Goal: Information Seeking & Learning: Learn about a topic

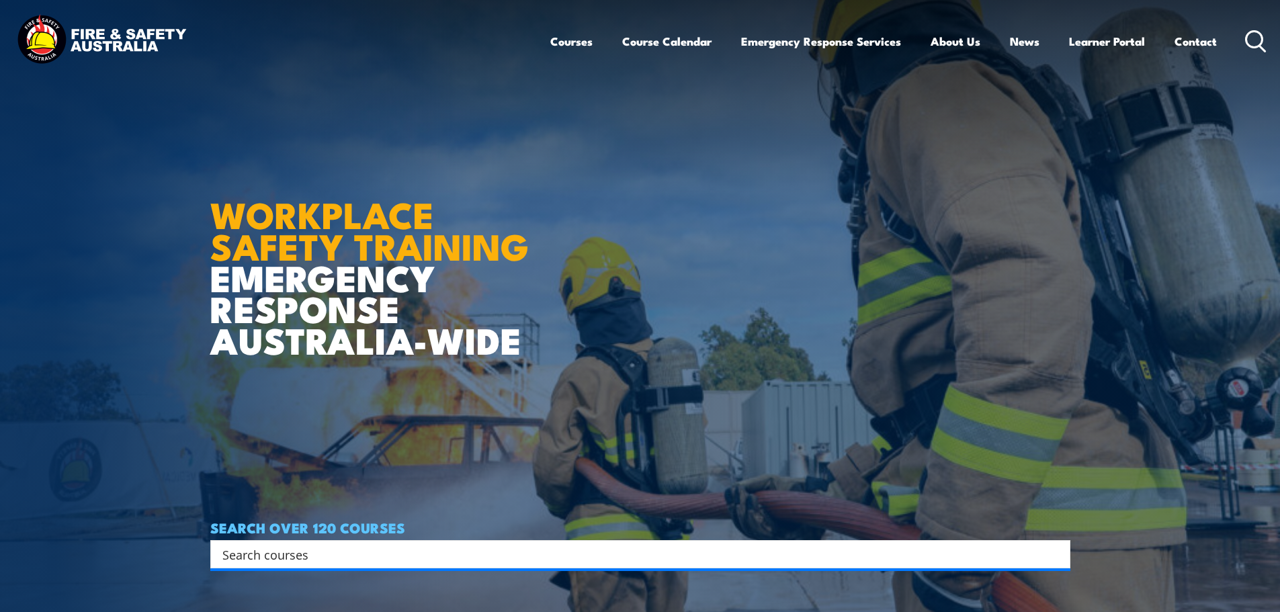
click at [344, 548] on input "Search input" at bounding box center [631, 554] width 818 height 20
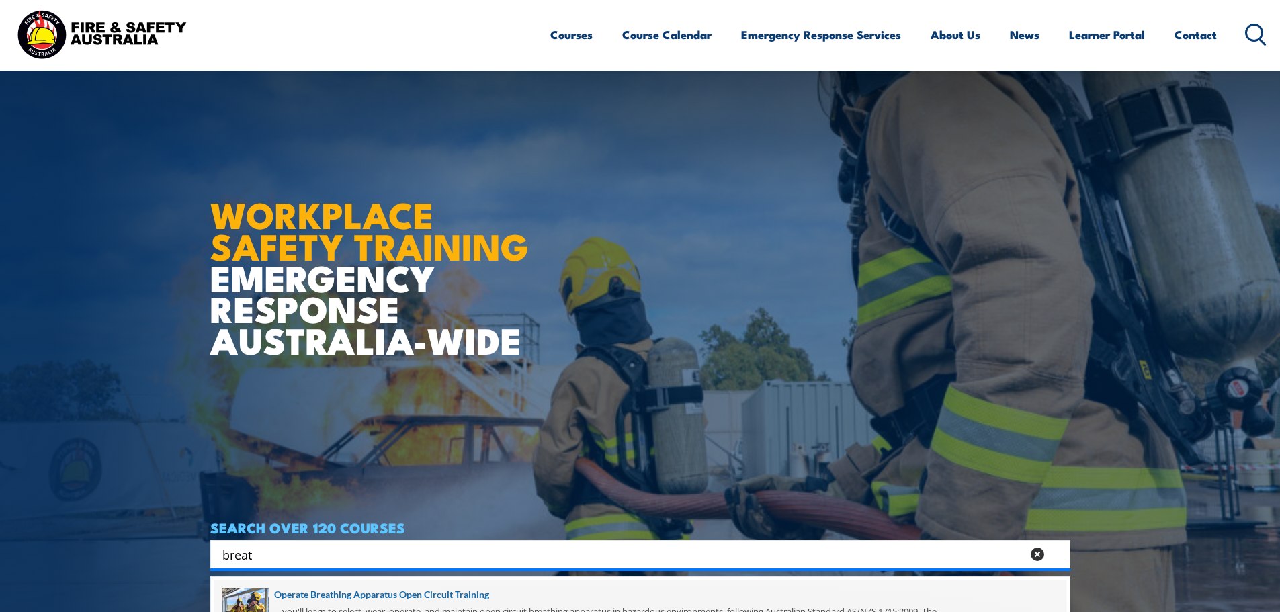
scroll to position [202, 0]
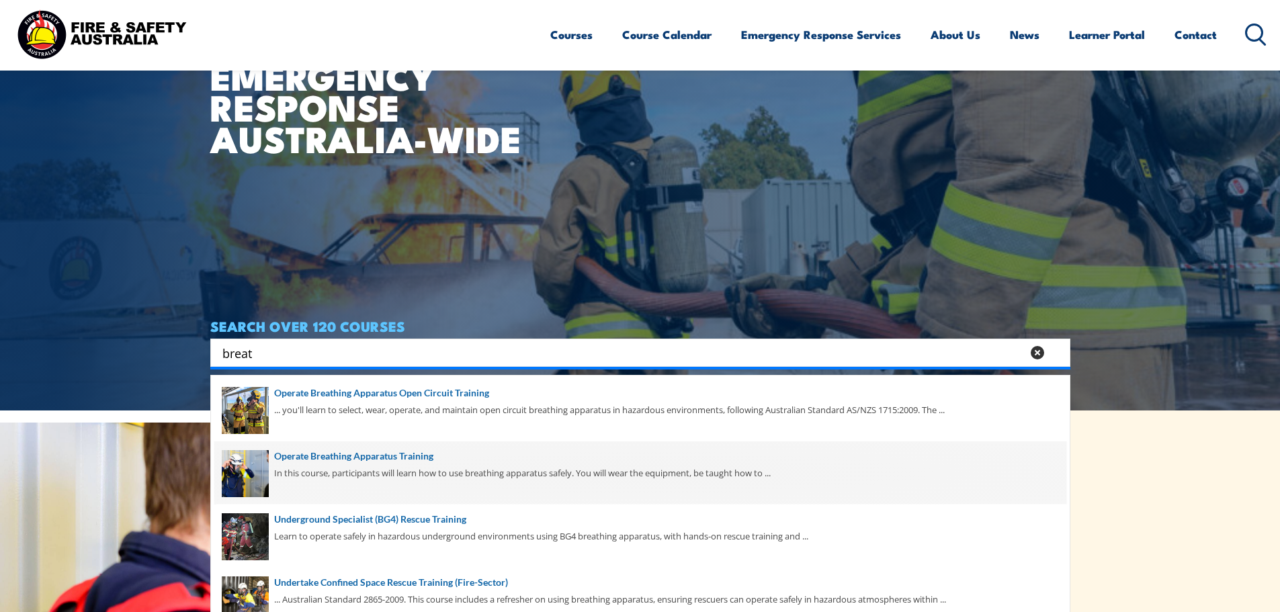
type input "breat"
click at [383, 470] on span at bounding box center [640, 472] width 852 height 63
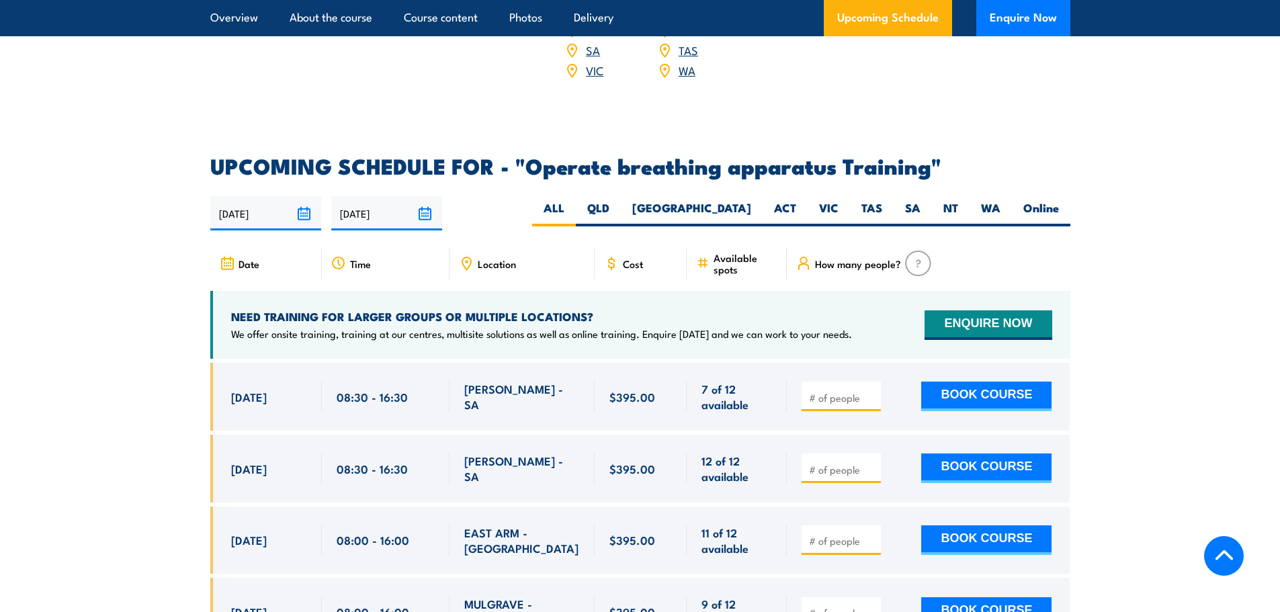
scroll to position [2016, 0]
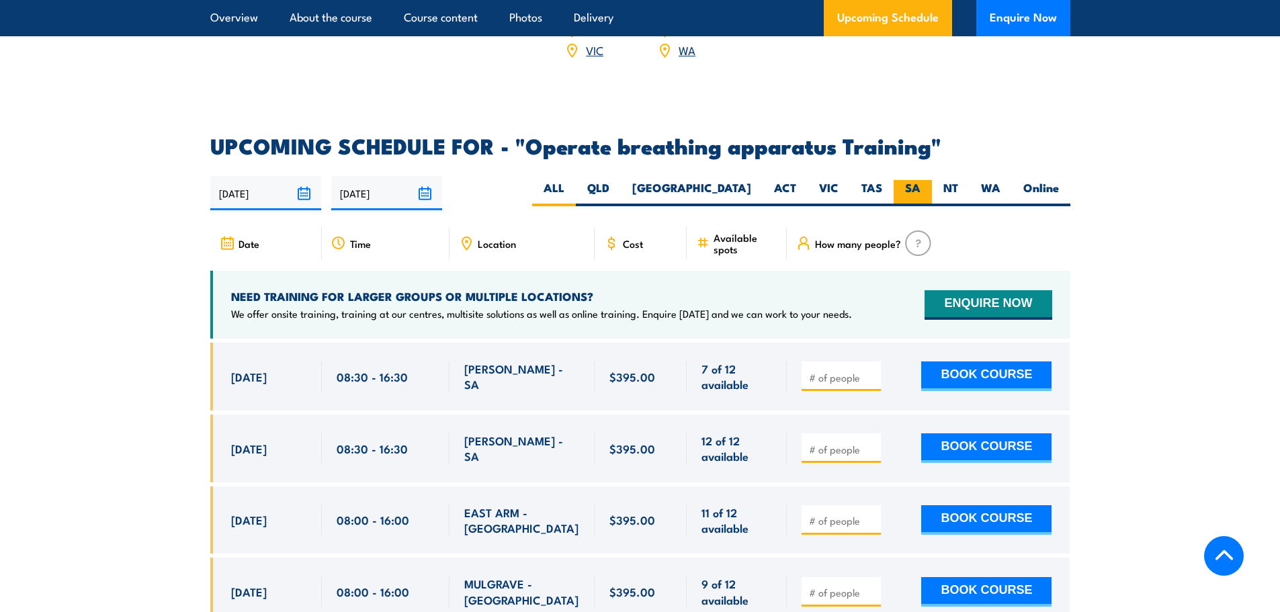
click at [904, 187] on label "SA" at bounding box center [913, 193] width 38 height 26
click at [920, 187] on input "SA" at bounding box center [924, 184] width 9 height 9
radio input "true"
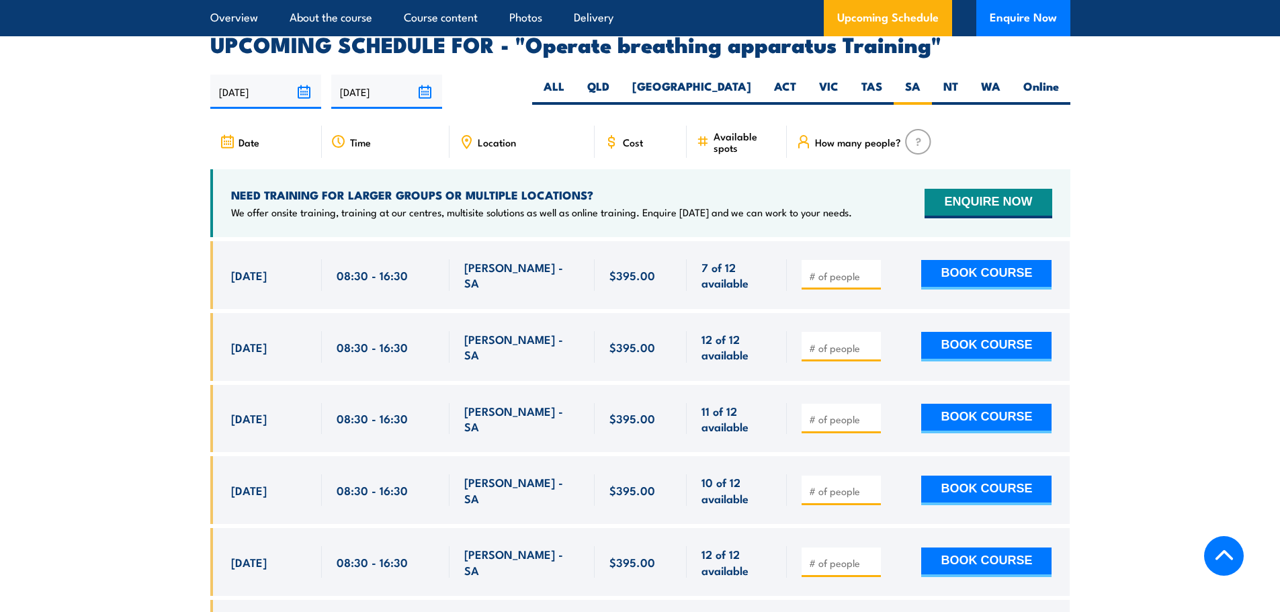
scroll to position [2145, 0]
